Goal: Task Accomplishment & Management: Manage account settings

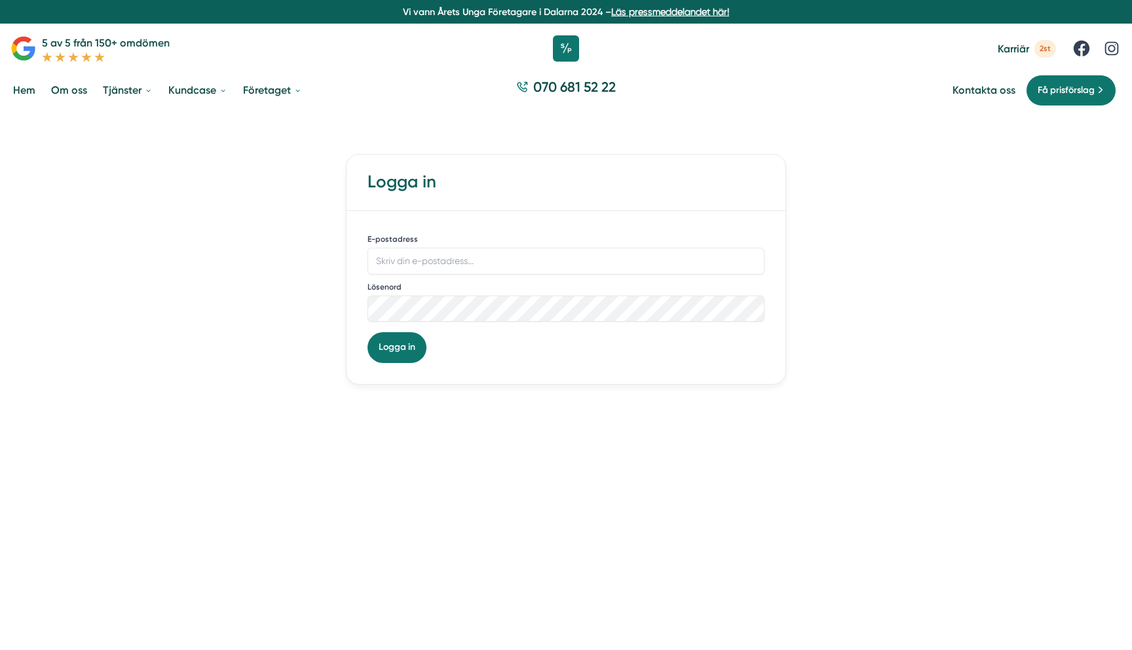
click at [428, 247] on div "E-postadress" at bounding box center [565, 253] width 397 height 43
click at [428, 269] on input "E-postadress" at bounding box center [565, 261] width 397 height 26
type input "victor@allaorder.se"
click at [367, 332] on button "Logga in" at bounding box center [396, 347] width 59 height 30
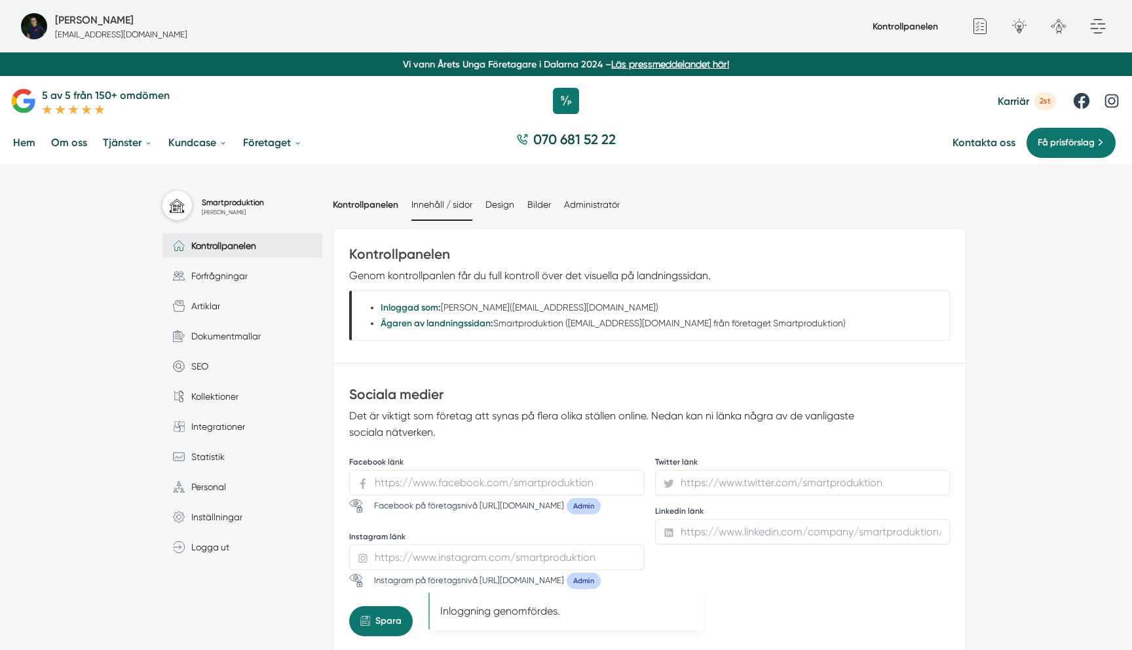
click at [414, 198] on li "Innehåll / sidor" at bounding box center [441, 205] width 61 height 30
click at [421, 200] on link "Innehåll / sidor" at bounding box center [441, 204] width 61 height 10
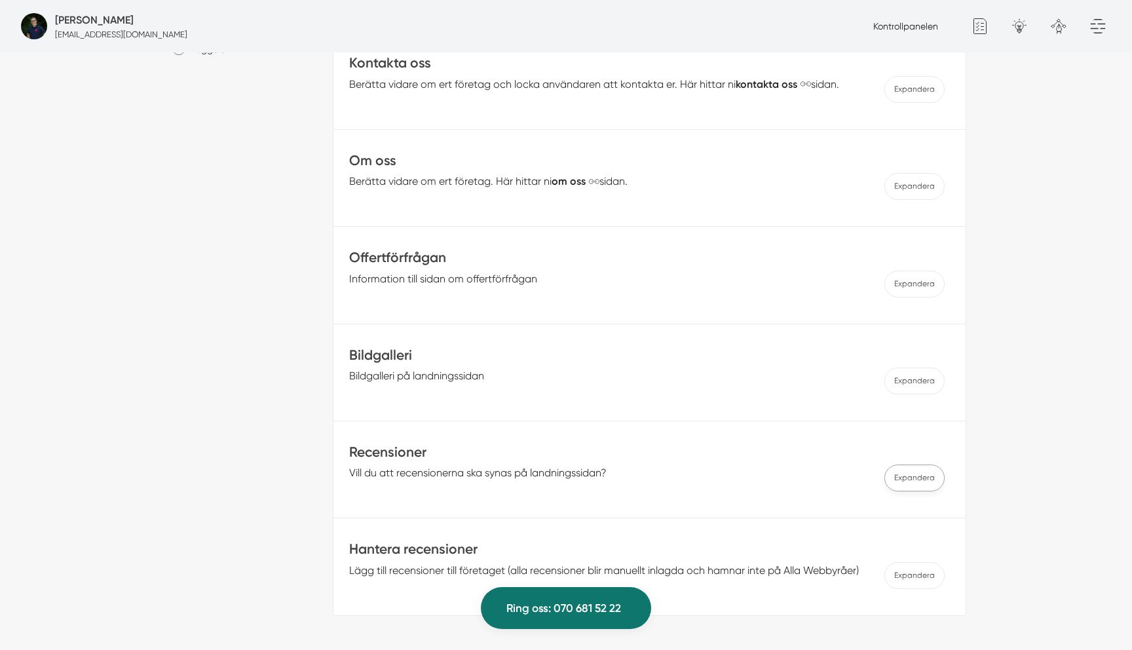
click at [892, 394] on span "Expandera" at bounding box center [914, 380] width 60 height 27
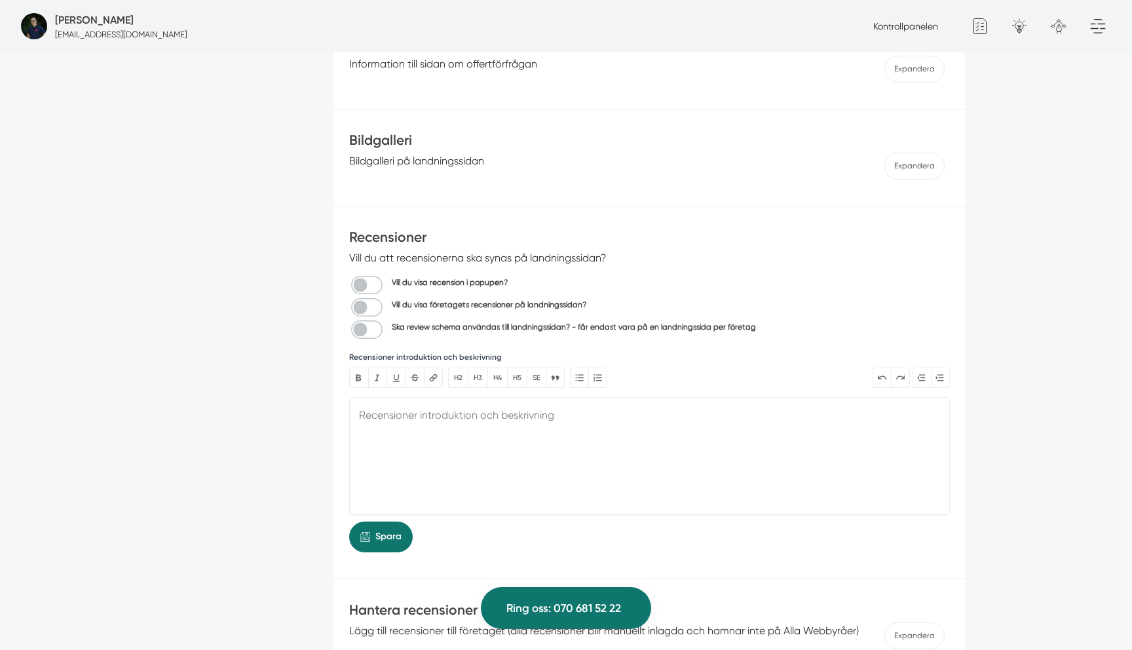
scroll to position [787, 0]
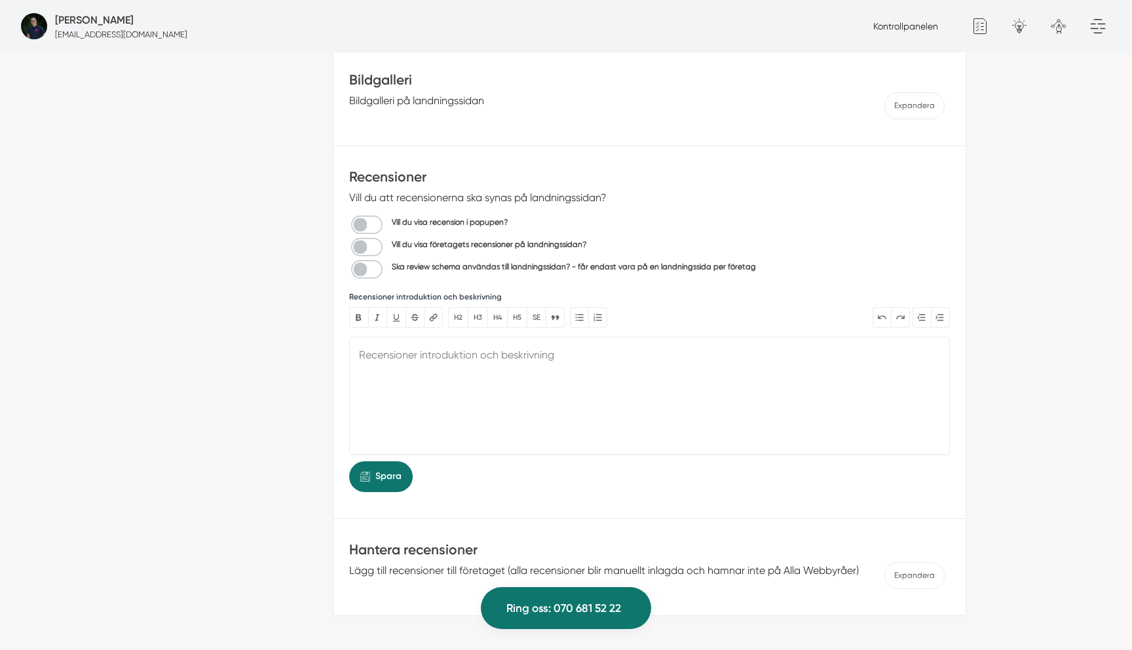
click at [375, 240] on input "checkbox" at bounding box center [471, 249] width 244 height 18
checkbox input "true"
click at [369, 263] on input "checkbox" at bounding box center [555, 272] width 413 height 18
checkbox input "true"
click at [405, 469] on button "Spara" at bounding box center [381, 476] width 64 height 30
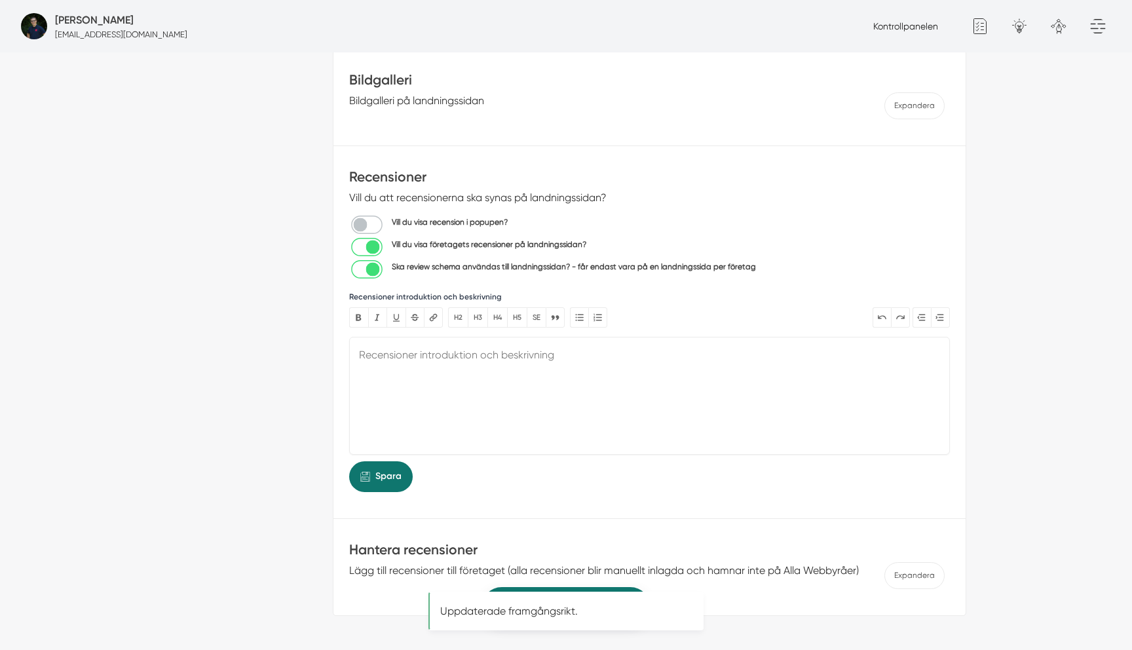
click at [232, 374] on div "Smartproduktion Victor Blomberg Kontrollpanelen Förfrågningar Artiklar Dokument…" at bounding box center [247, 21] width 170 height 1216
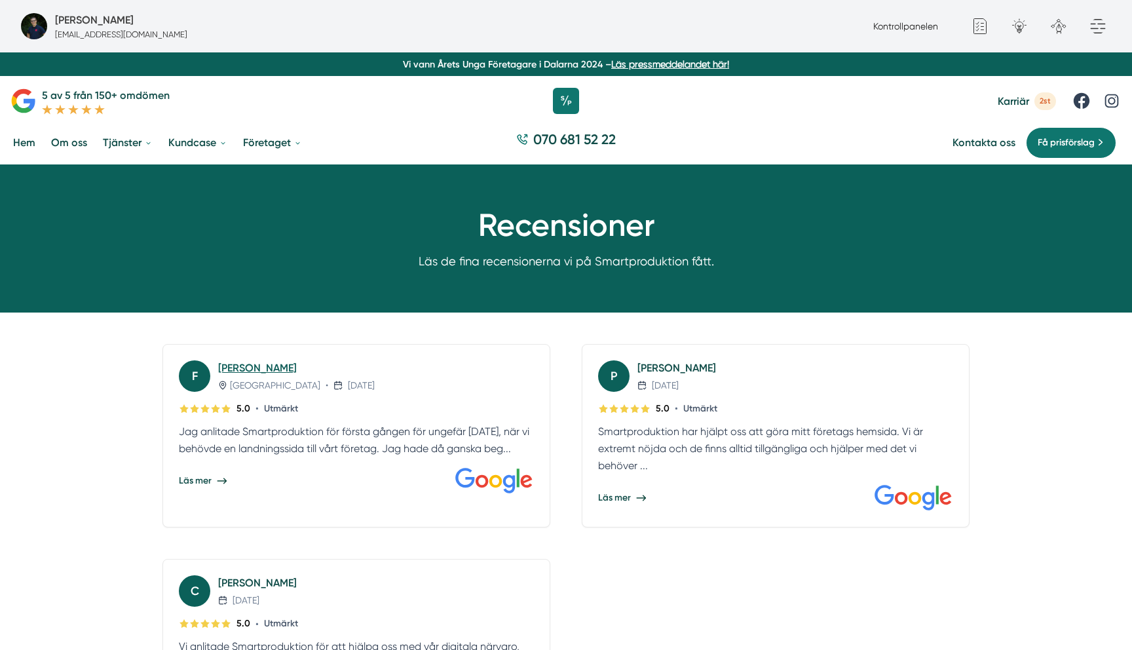
click at [272, 372] on link "Freddie Liljekvist" at bounding box center [257, 367] width 79 height 12
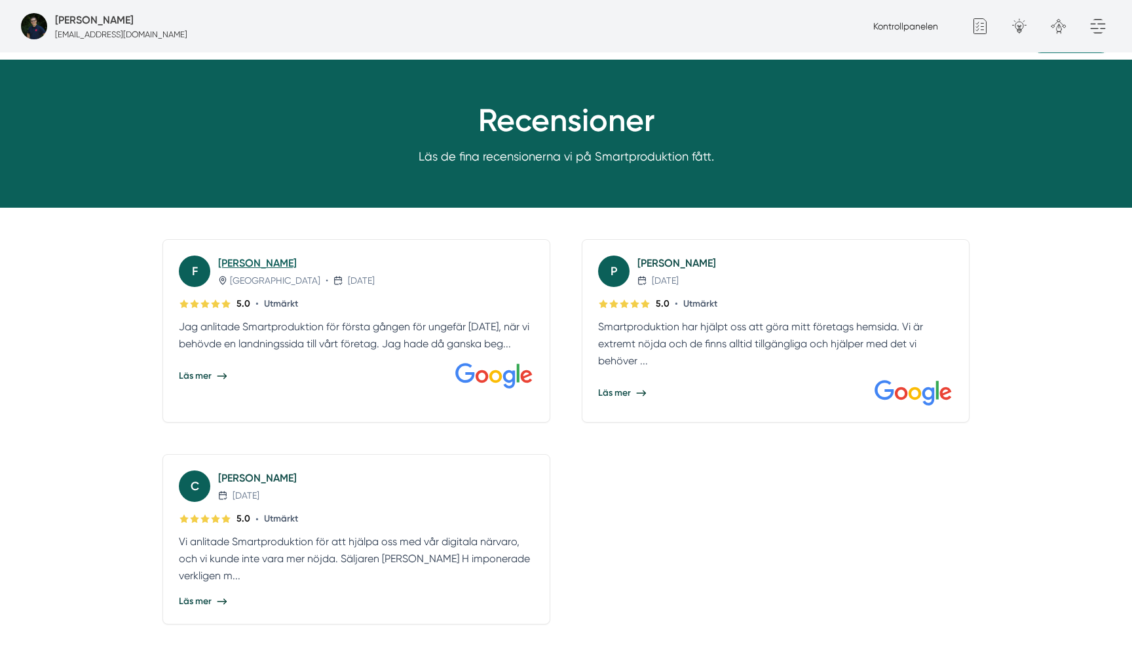
scroll to position [115, 0]
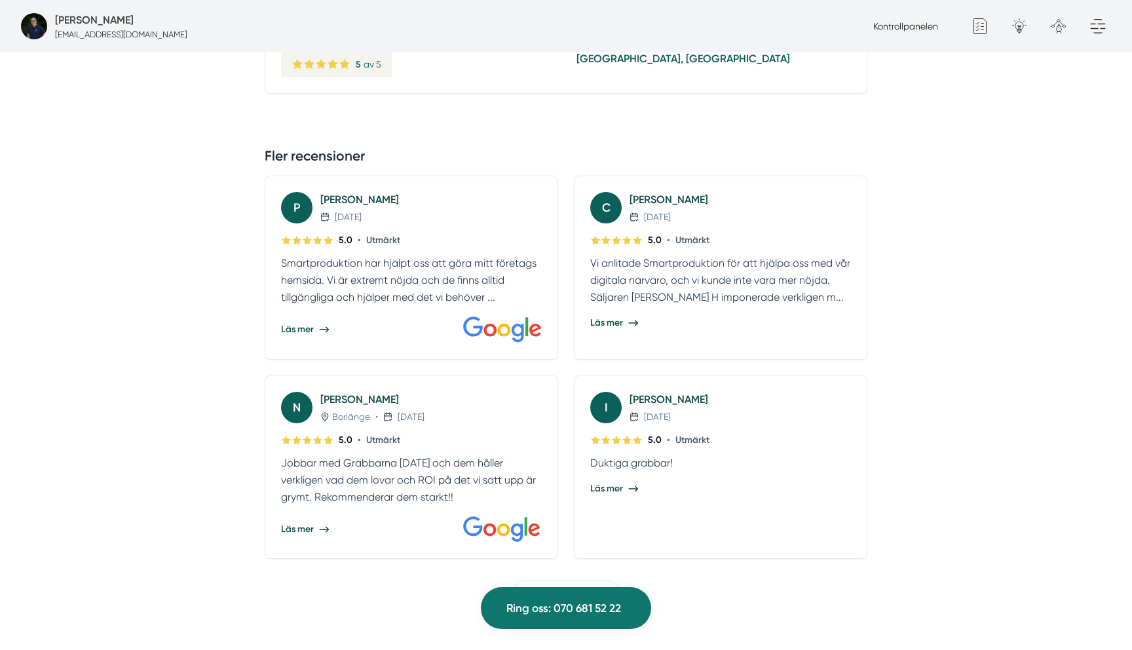
scroll to position [775, 0]
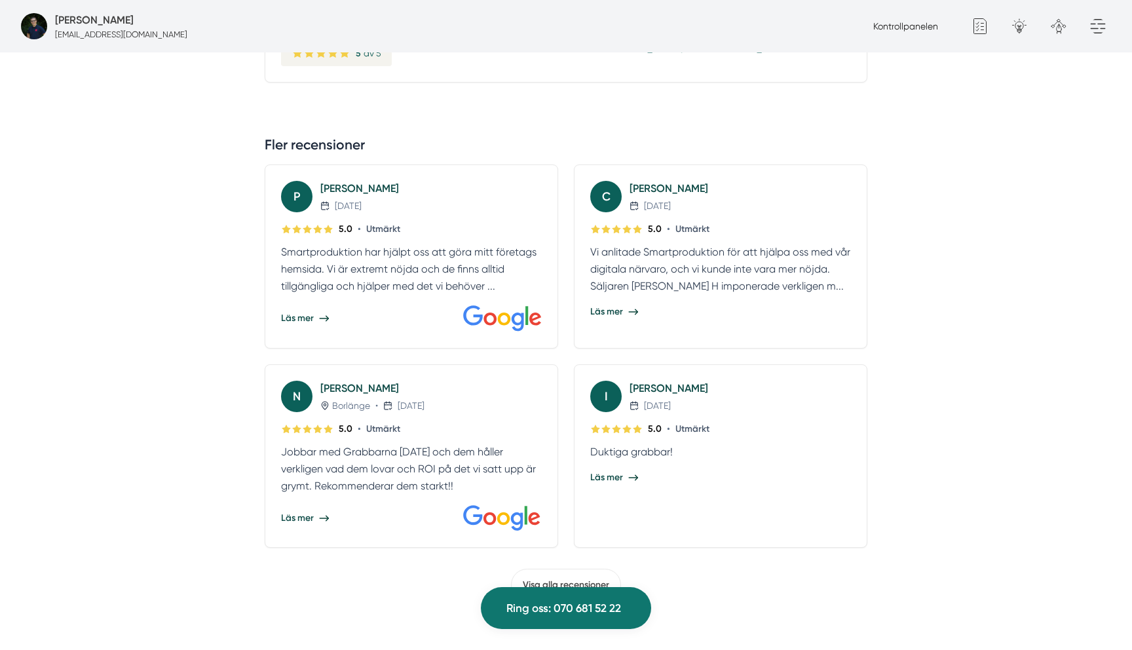
click at [577, 196] on div "C [PERSON_NAME] [DATE] 5.0 • Utmärkt Vi anlitade Smartproduktion för att hjälpa…" at bounding box center [720, 256] width 293 height 184
